Goal: Check status

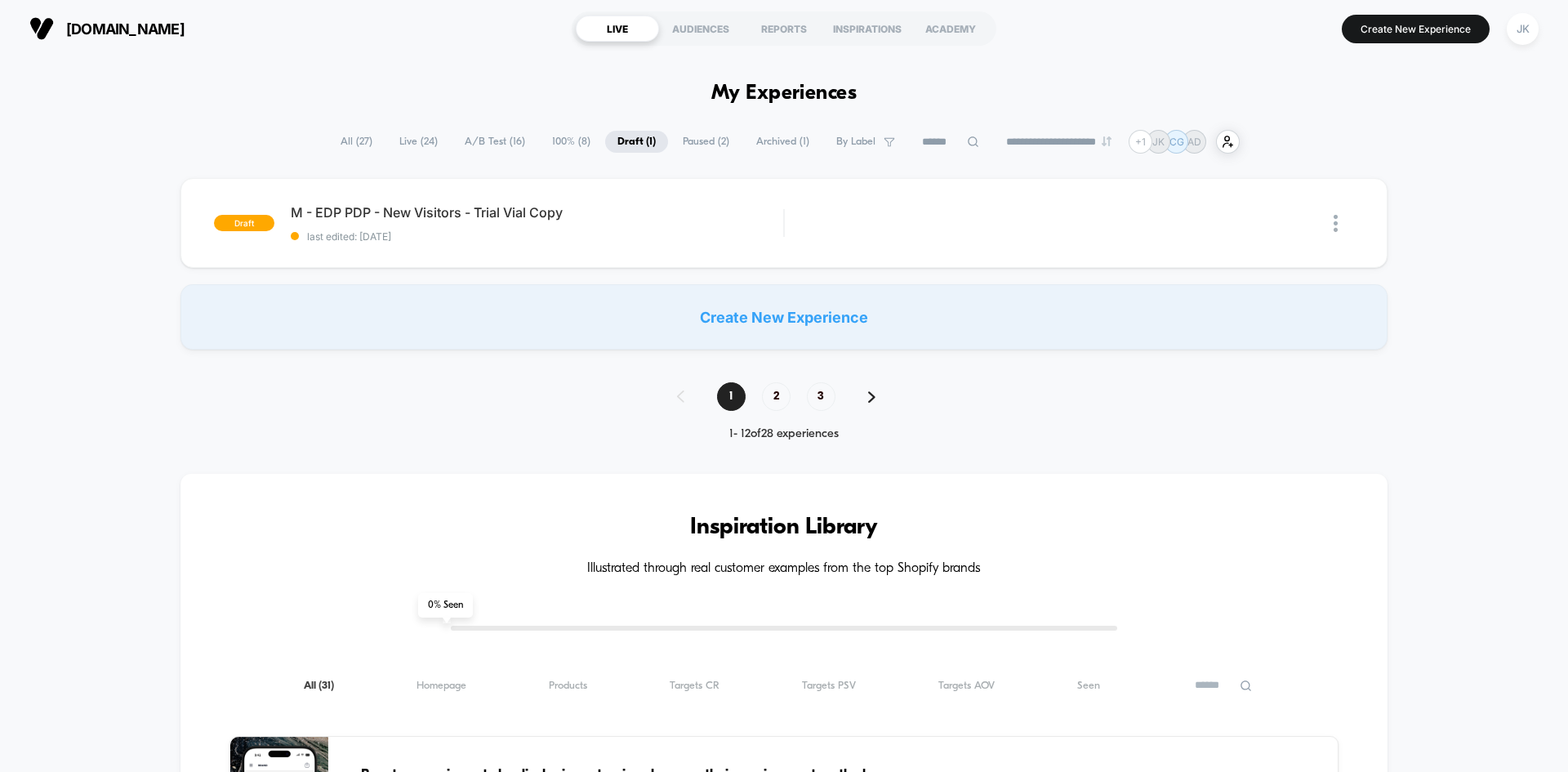
click at [556, 144] on span "100% ( 8 )" at bounding box center [571, 141] width 63 height 22
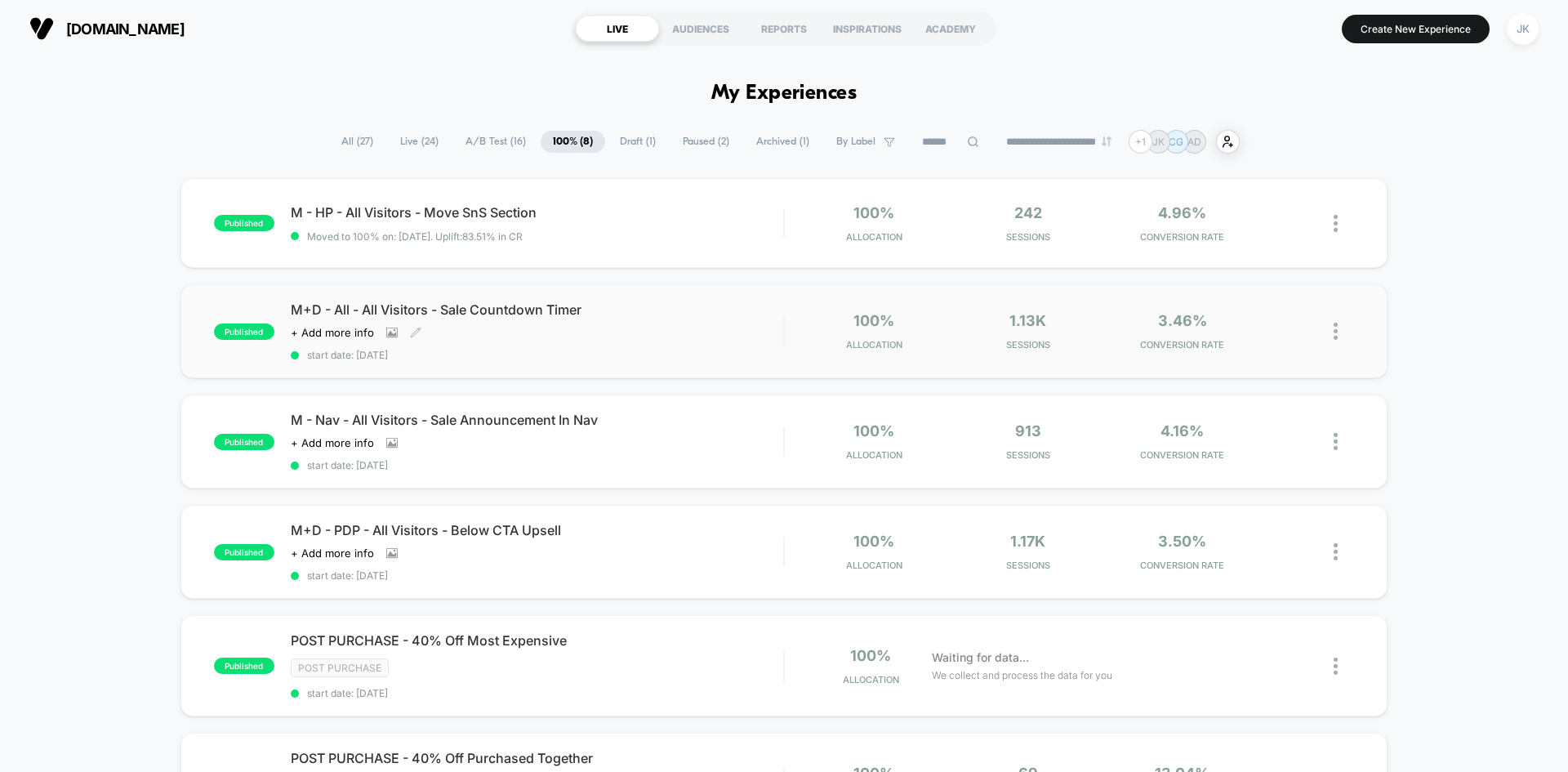
click at [555, 310] on span "M+D - All - All Visitors - Sale Countdown Timer" at bounding box center [536, 310] width 492 height 17
